Goal: Transaction & Acquisition: Purchase product/service

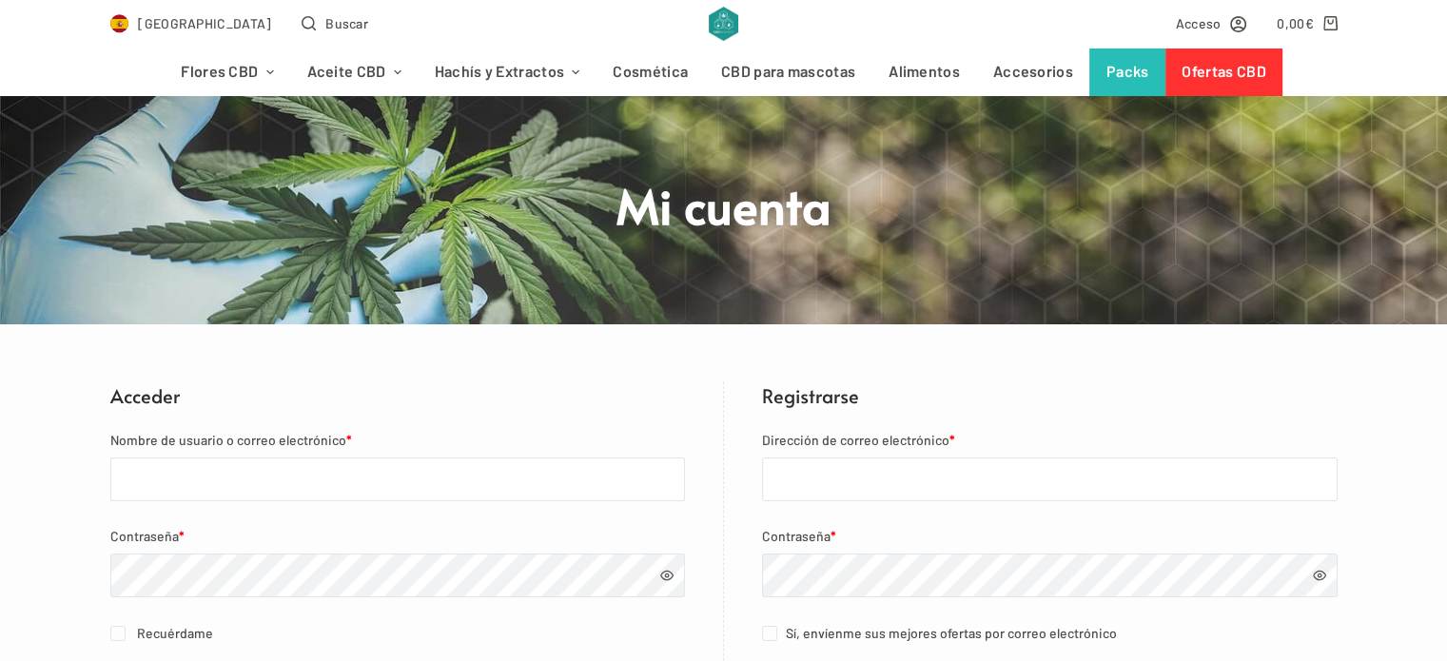
scroll to position [190, 0]
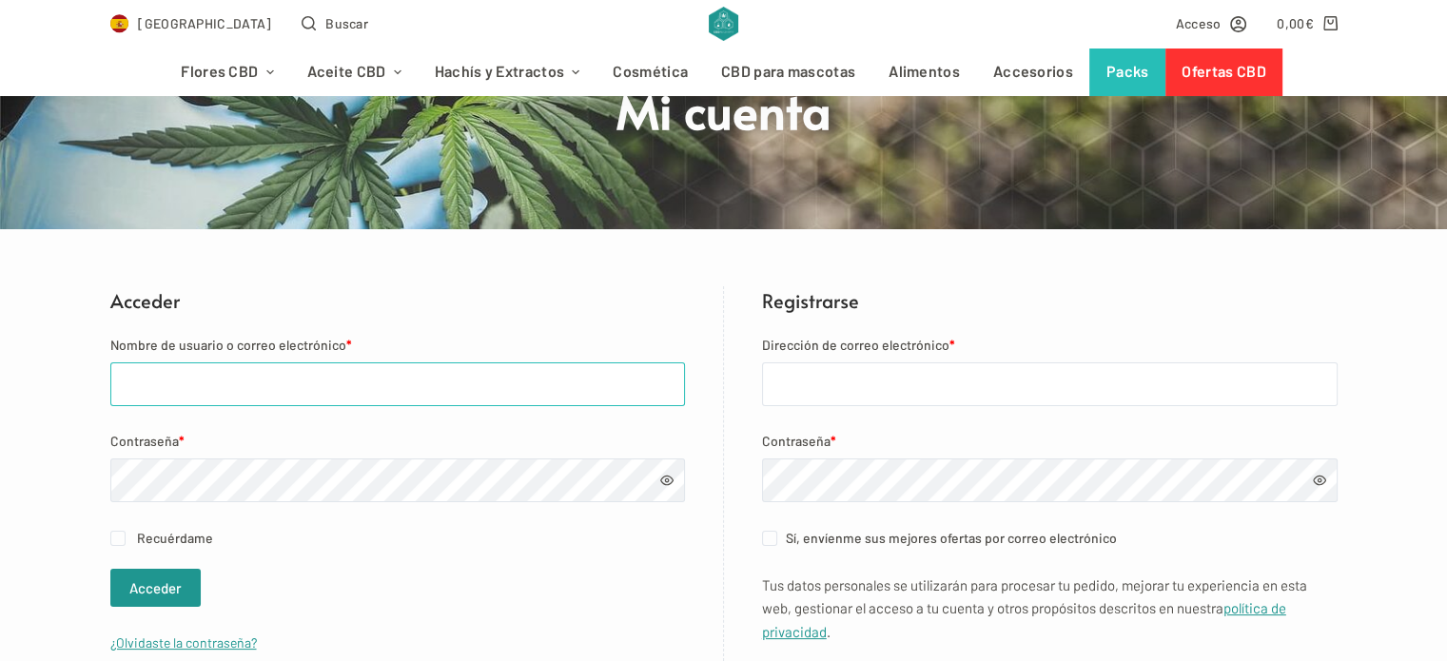
click at [209, 383] on input "Nombre de usuario o correo electrónico *" at bounding box center [397, 385] width 575 height 44
type input "[EMAIL_ADDRESS][DOMAIN_NAME]"
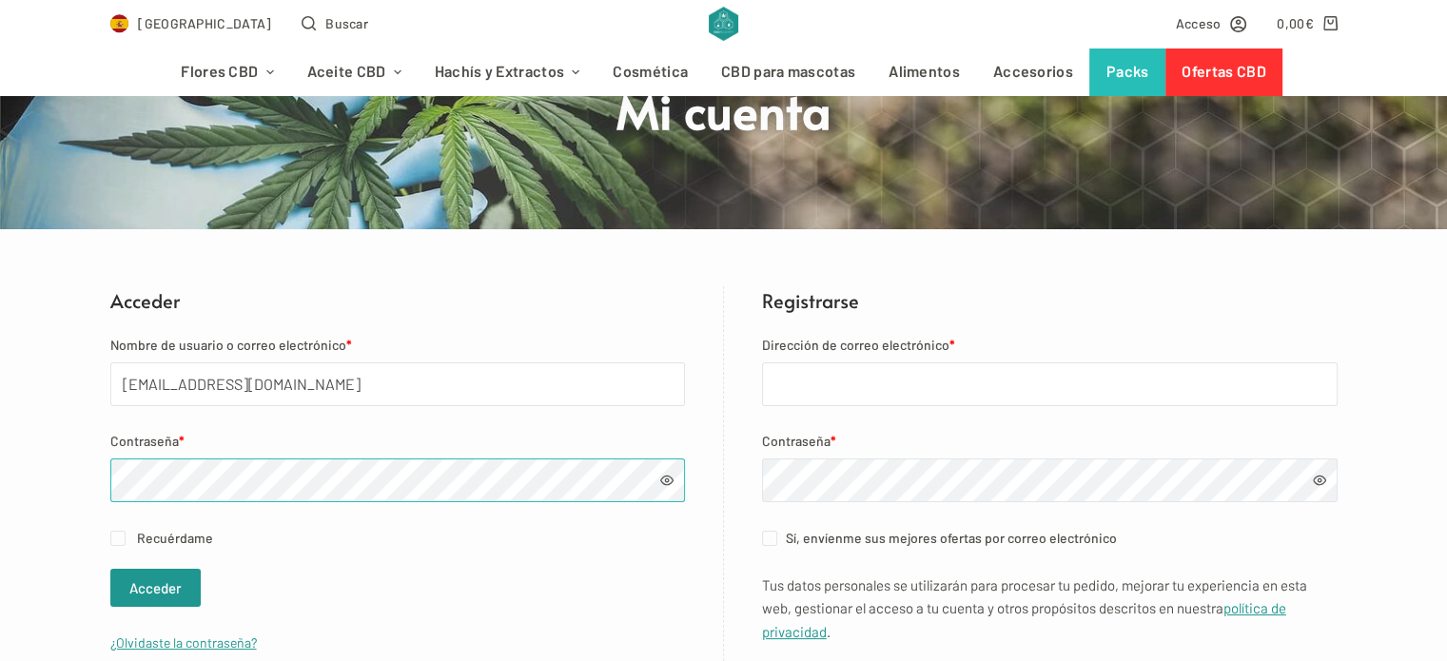
click at [110, 569] on button "Acceder" at bounding box center [155, 588] width 90 height 38
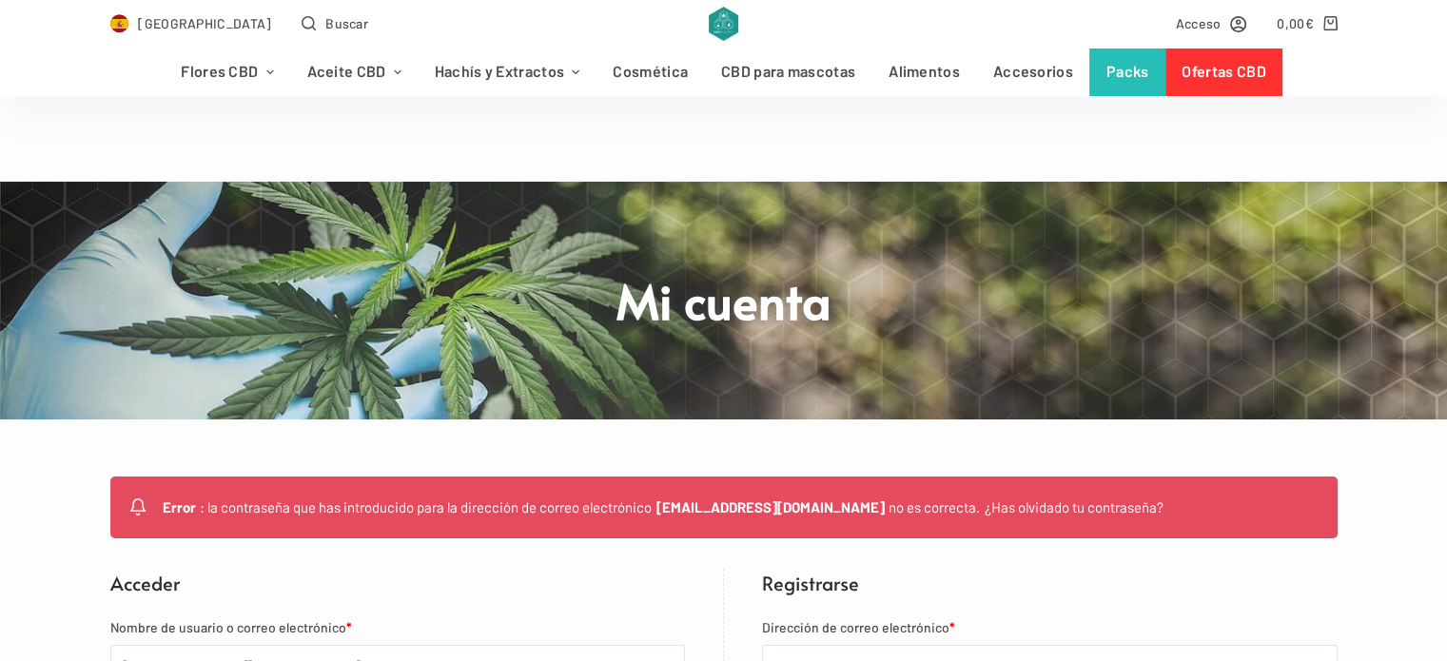
scroll to position [285, 0]
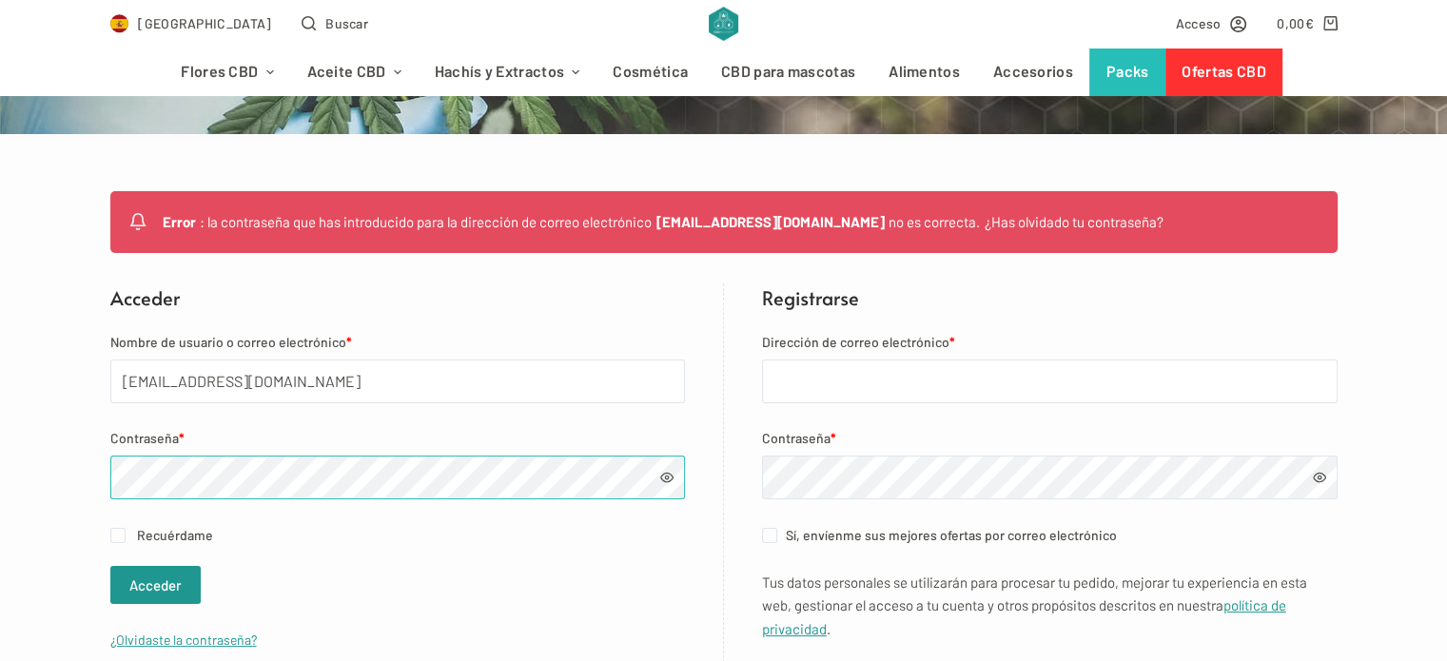
click at [110, 566] on button "Acceder" at bounding box center [155, 585] width 90 height 38
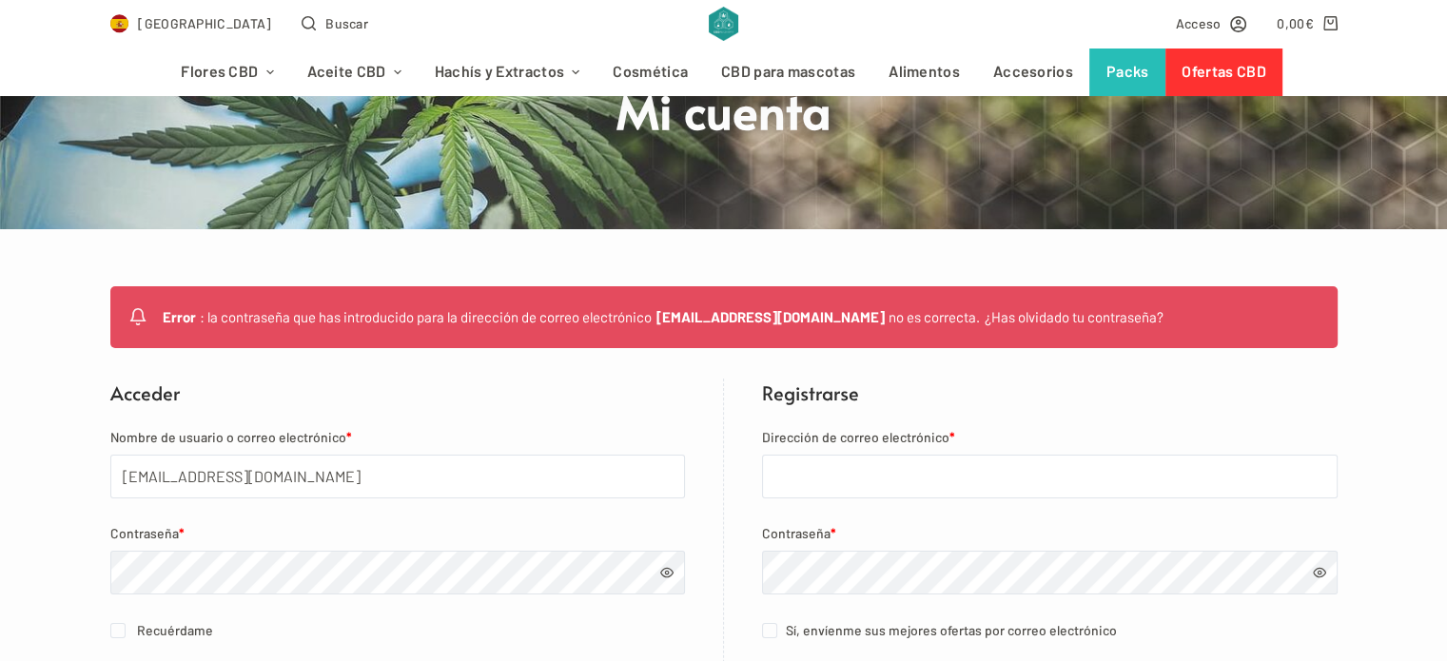
scroll to position [285, 0]
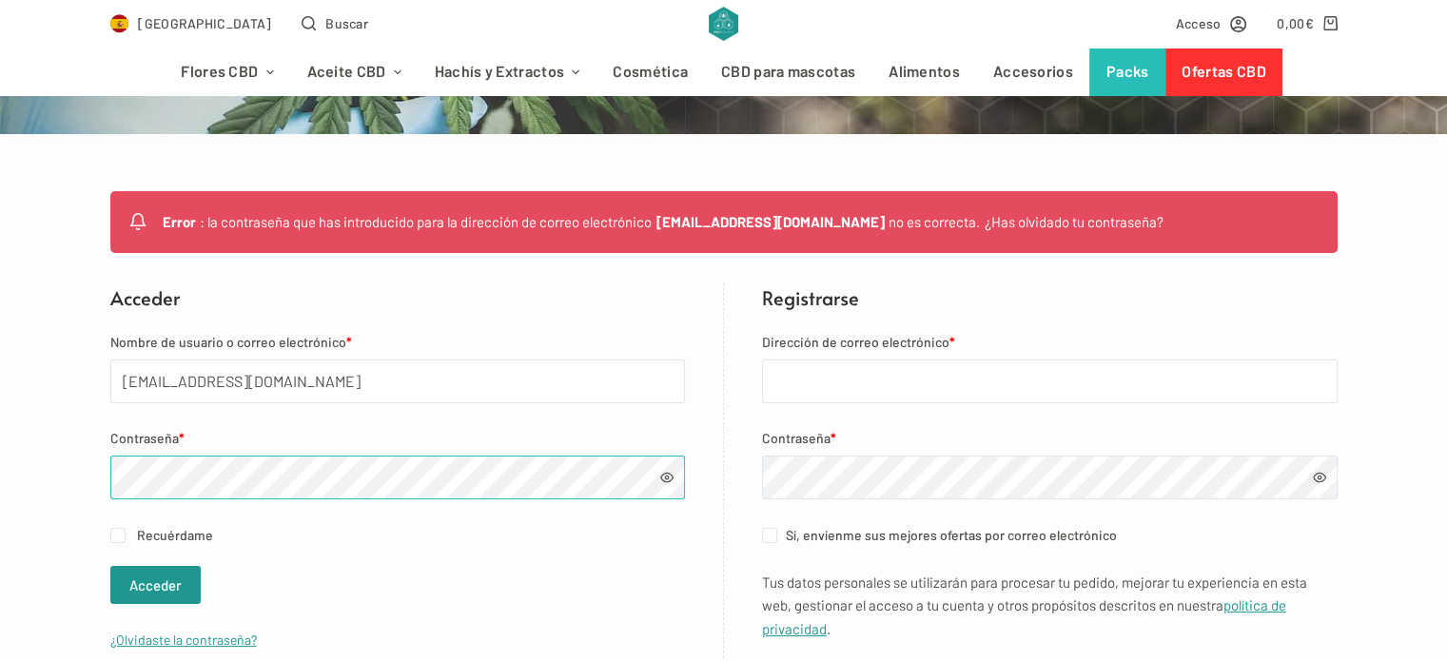
click at [110, 566] on button "Acceder" at bounding box center [155, 585] width 90 height 38
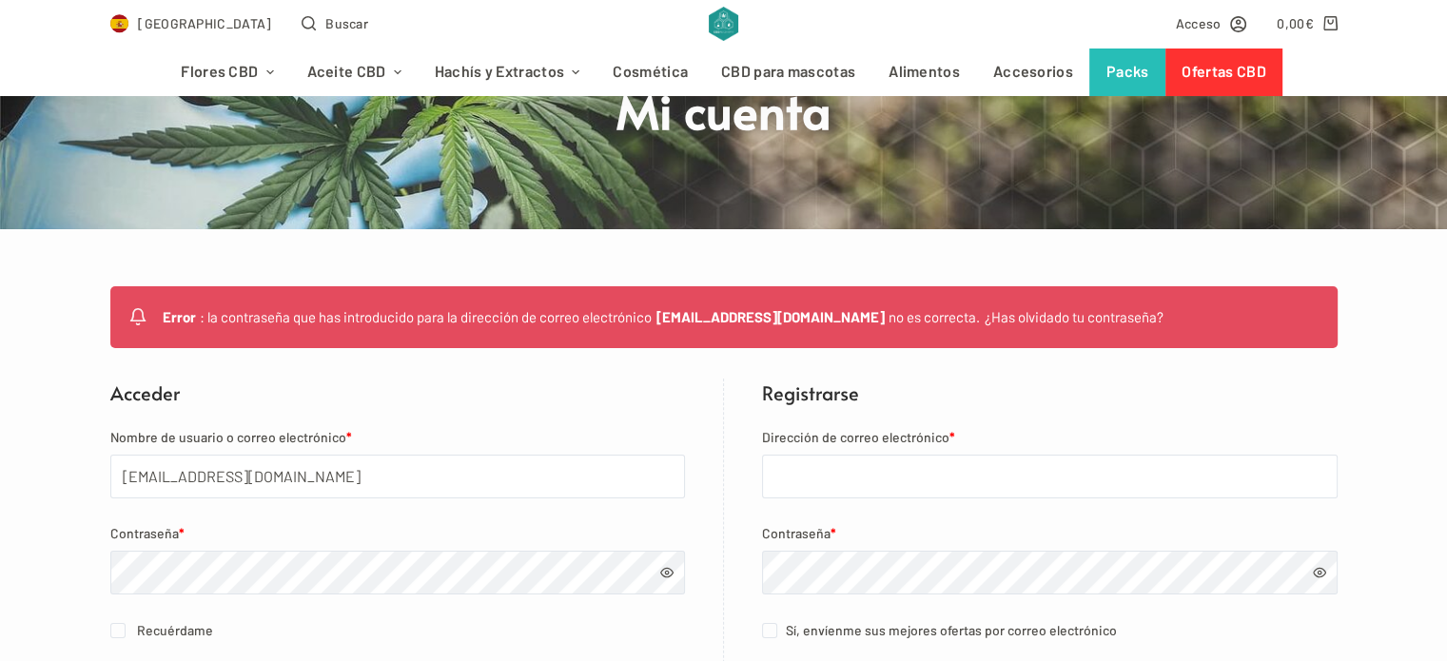
scroll to position [381, 0]
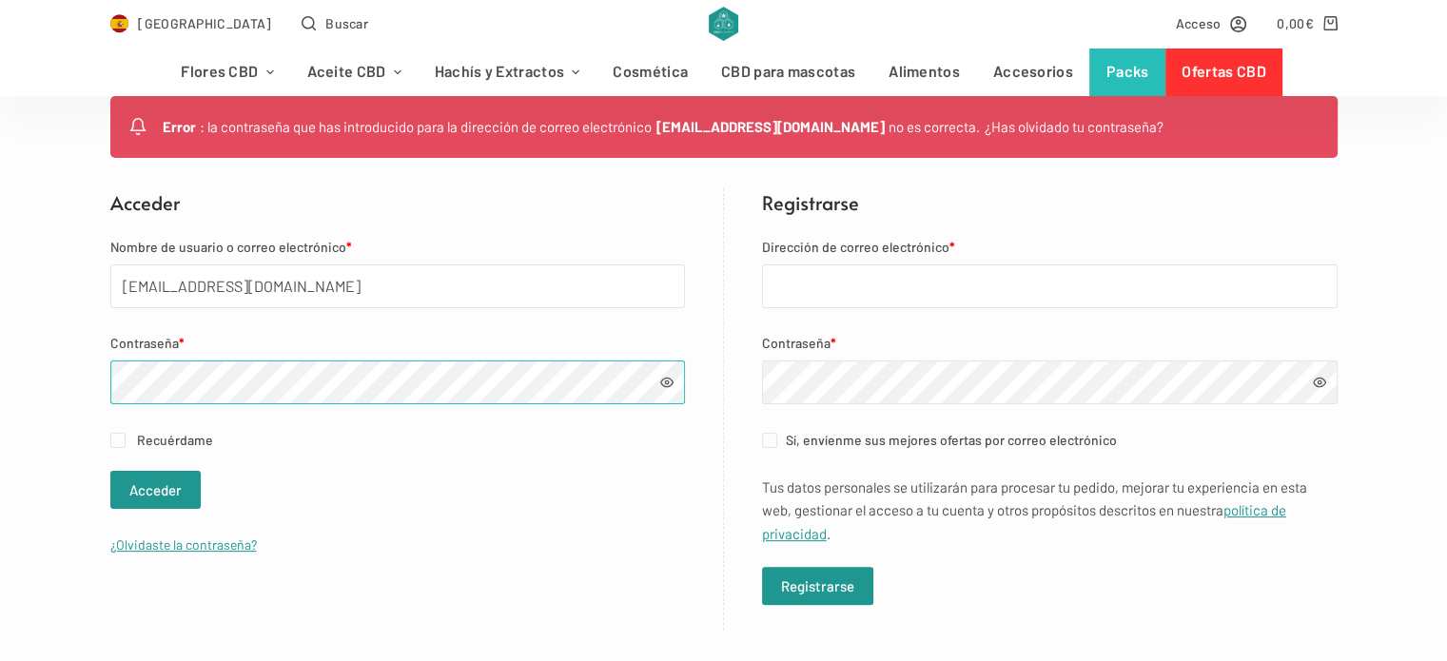
click at [110, 471] on button "Acceder" at bounding box center [155, 490] width 90 height 38
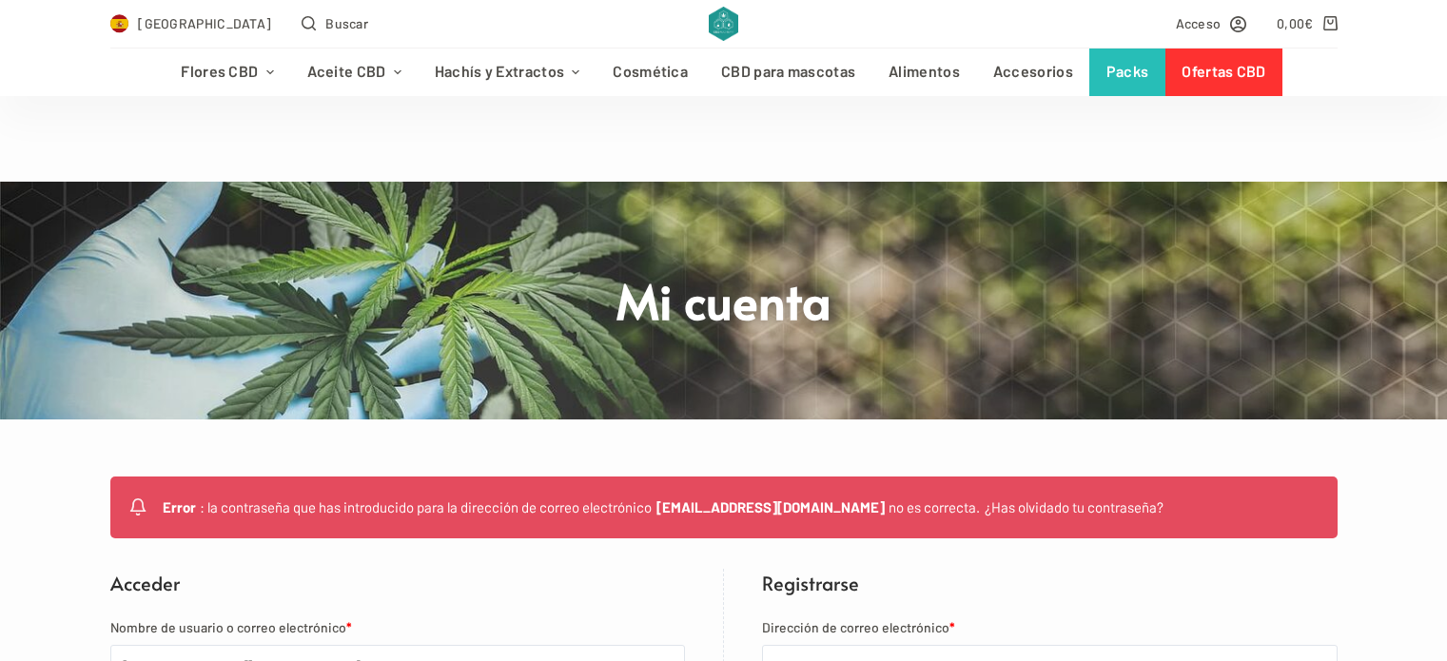
scroll to position [381, 0]
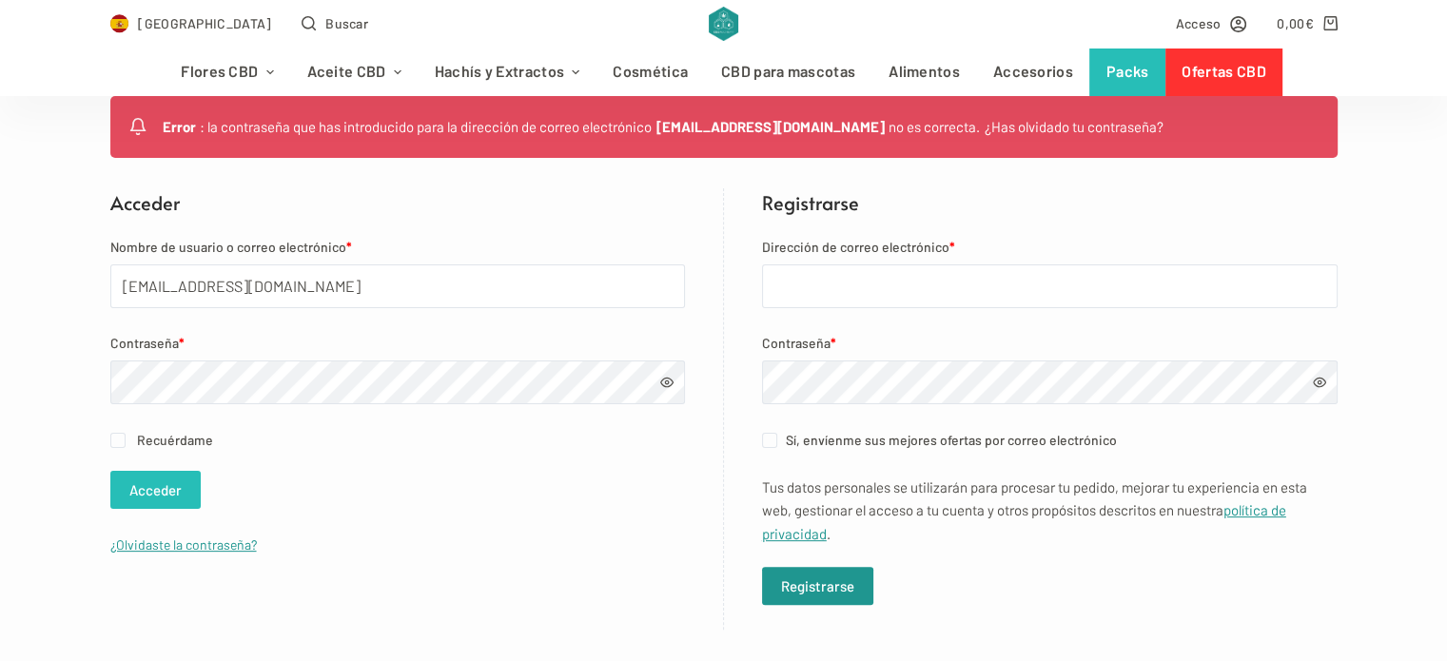
click at [194, 472] on button "Acceder" at bounding box center [155, 490] width 90 height 38
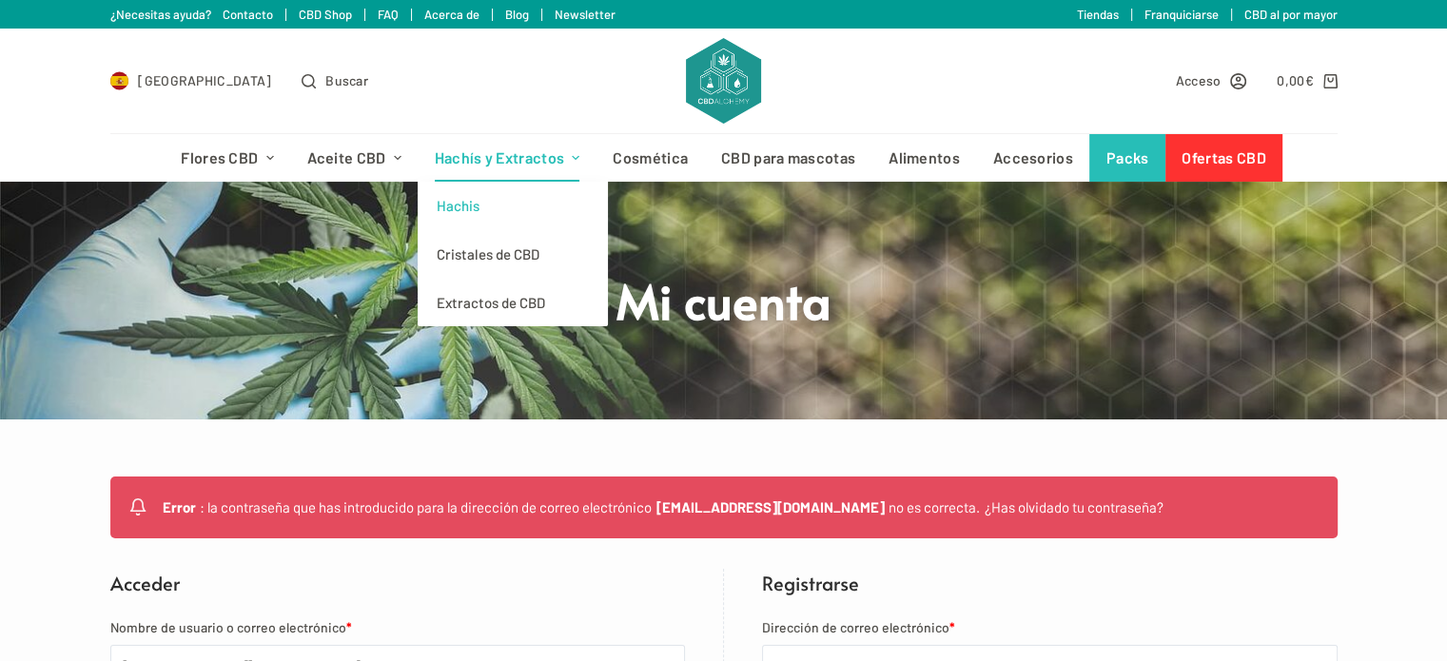
click at [464, 208] on link "Hachis" at bounding box center [513, 206] width 190 height 49
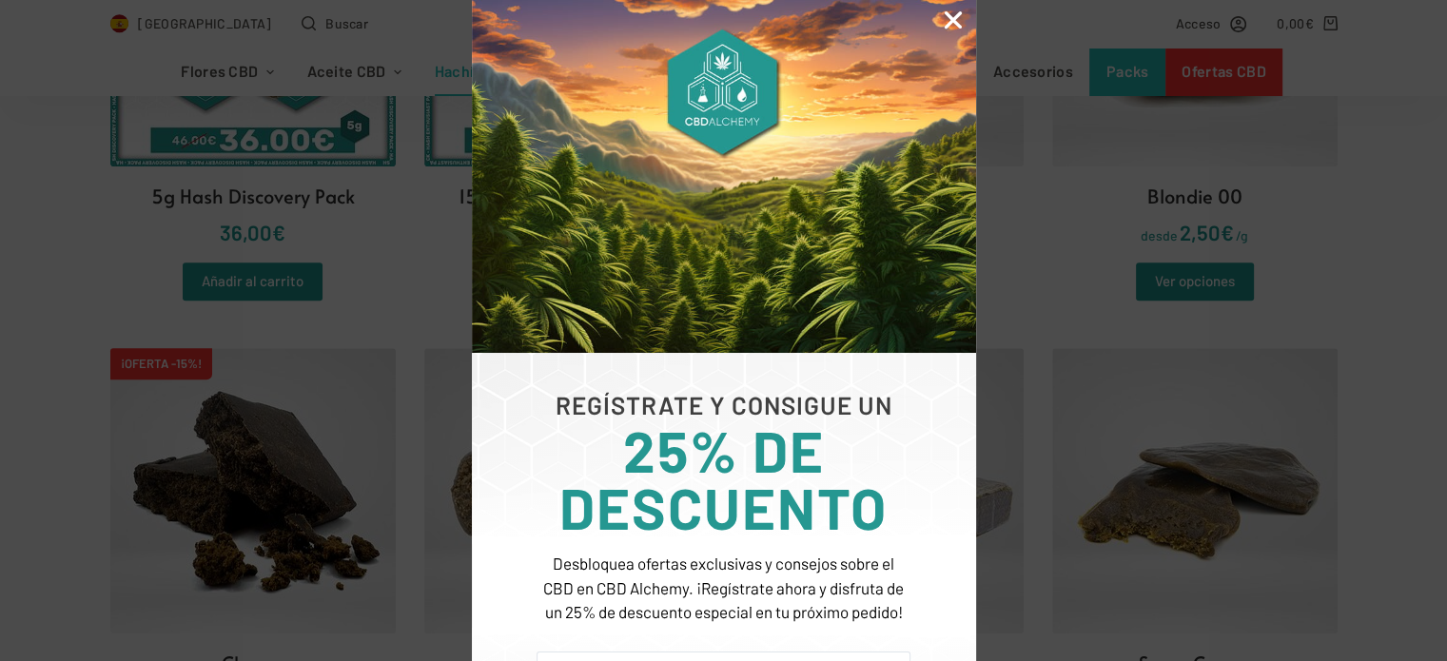
scroll to position [856, 0]
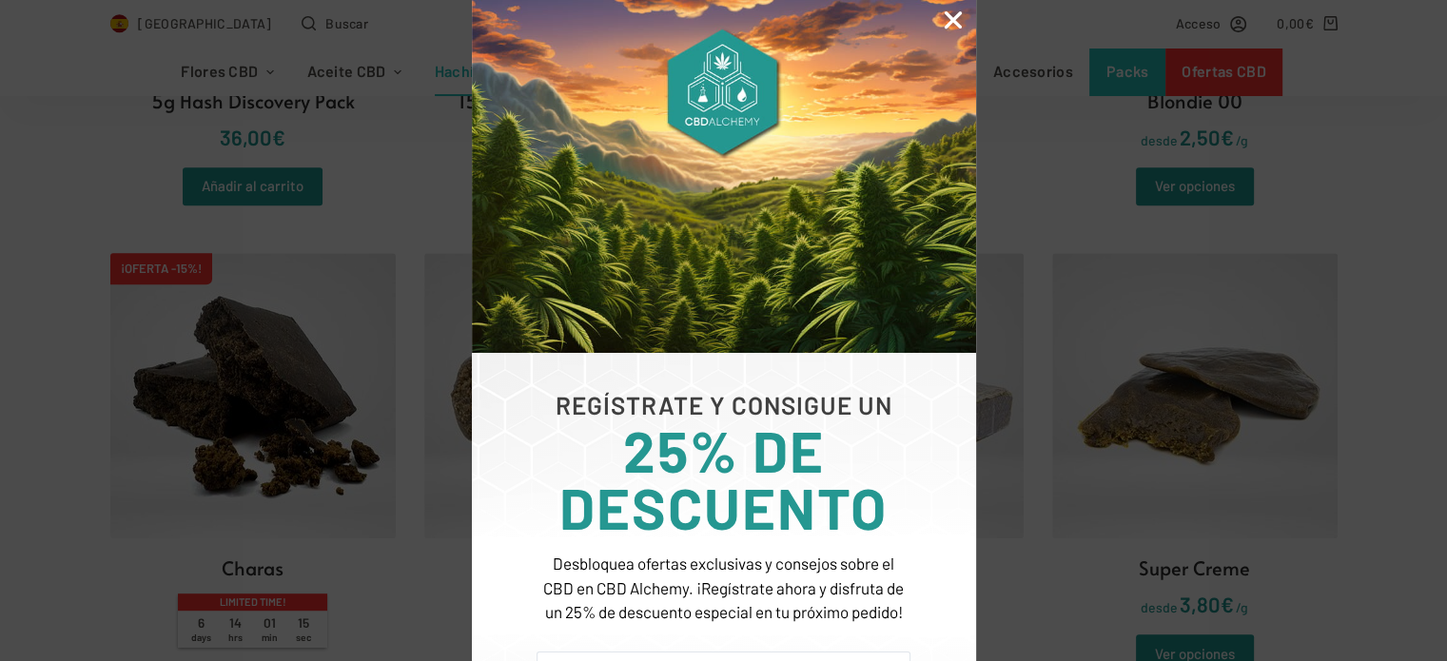
click at [951, 14] on icon "Close" at bounding box center [953, 20] width 25 height 25
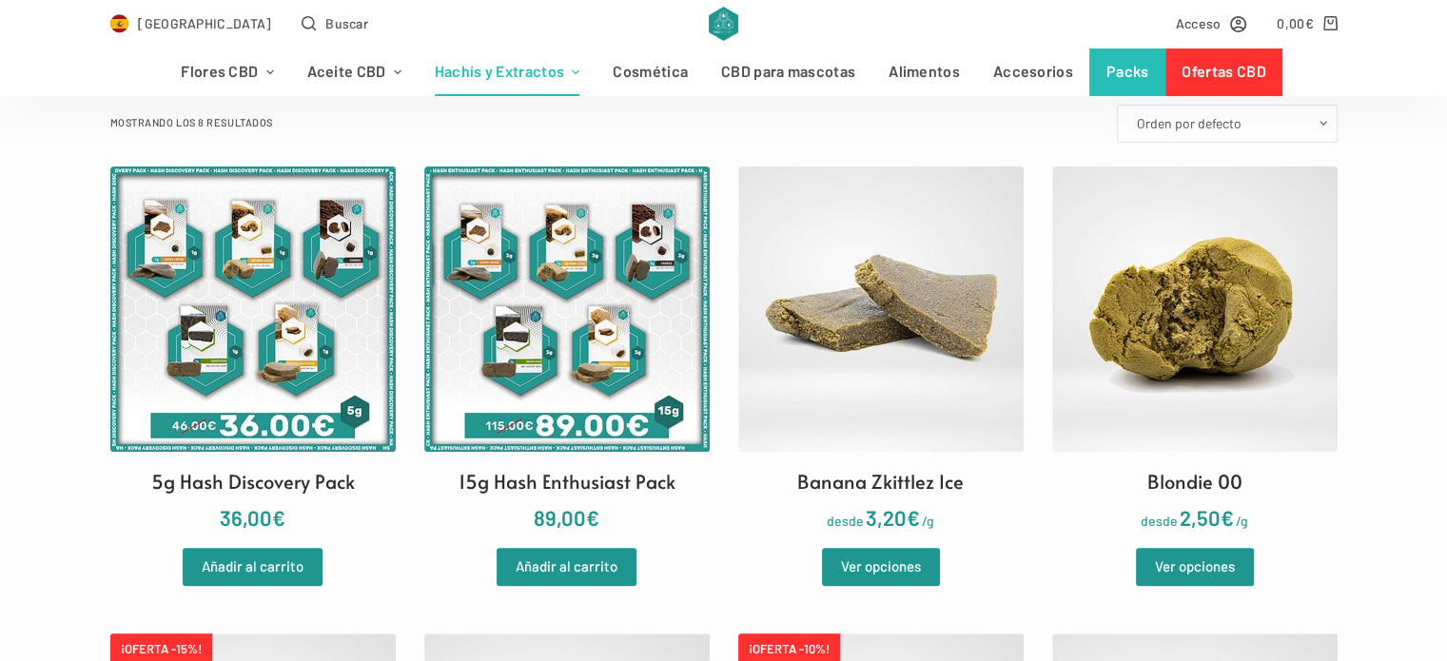
scroll to position [381, 0]
